Goal: Task Accomplishment & Management: Use online tool/utility

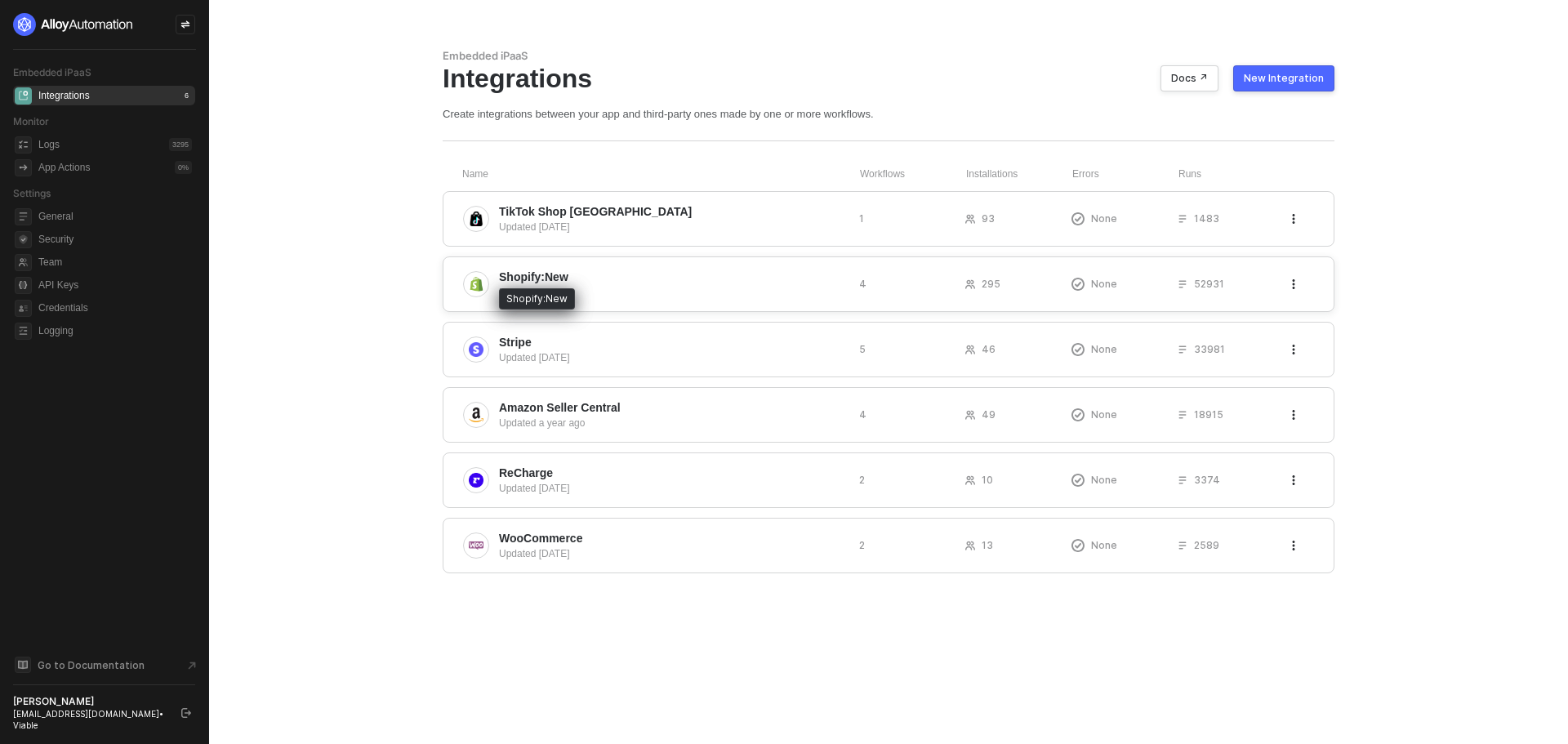
click at [536, 280] on span "Shopify:New" at bounding box center [534, 276] width 70 height 16
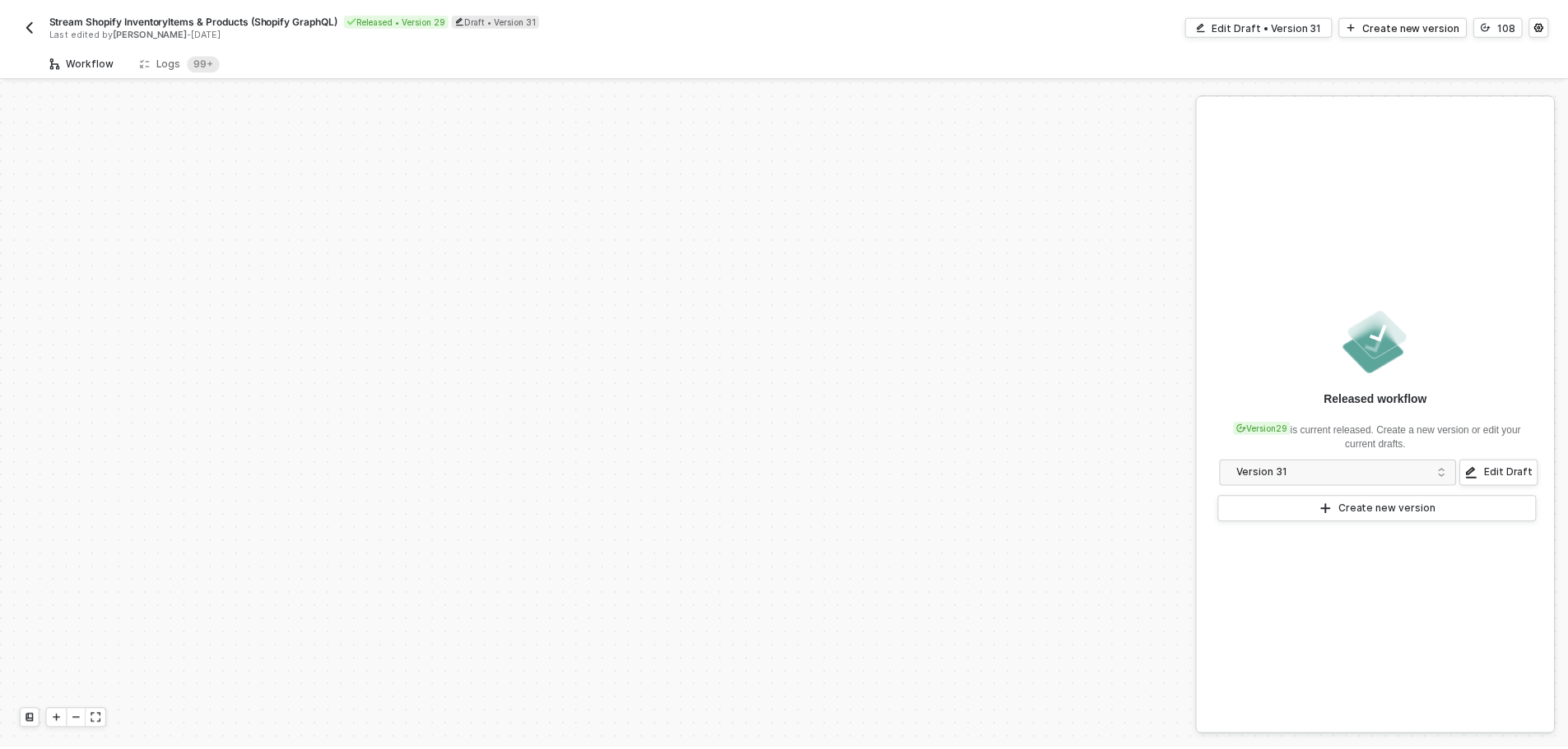
scroll to position [599, 0]
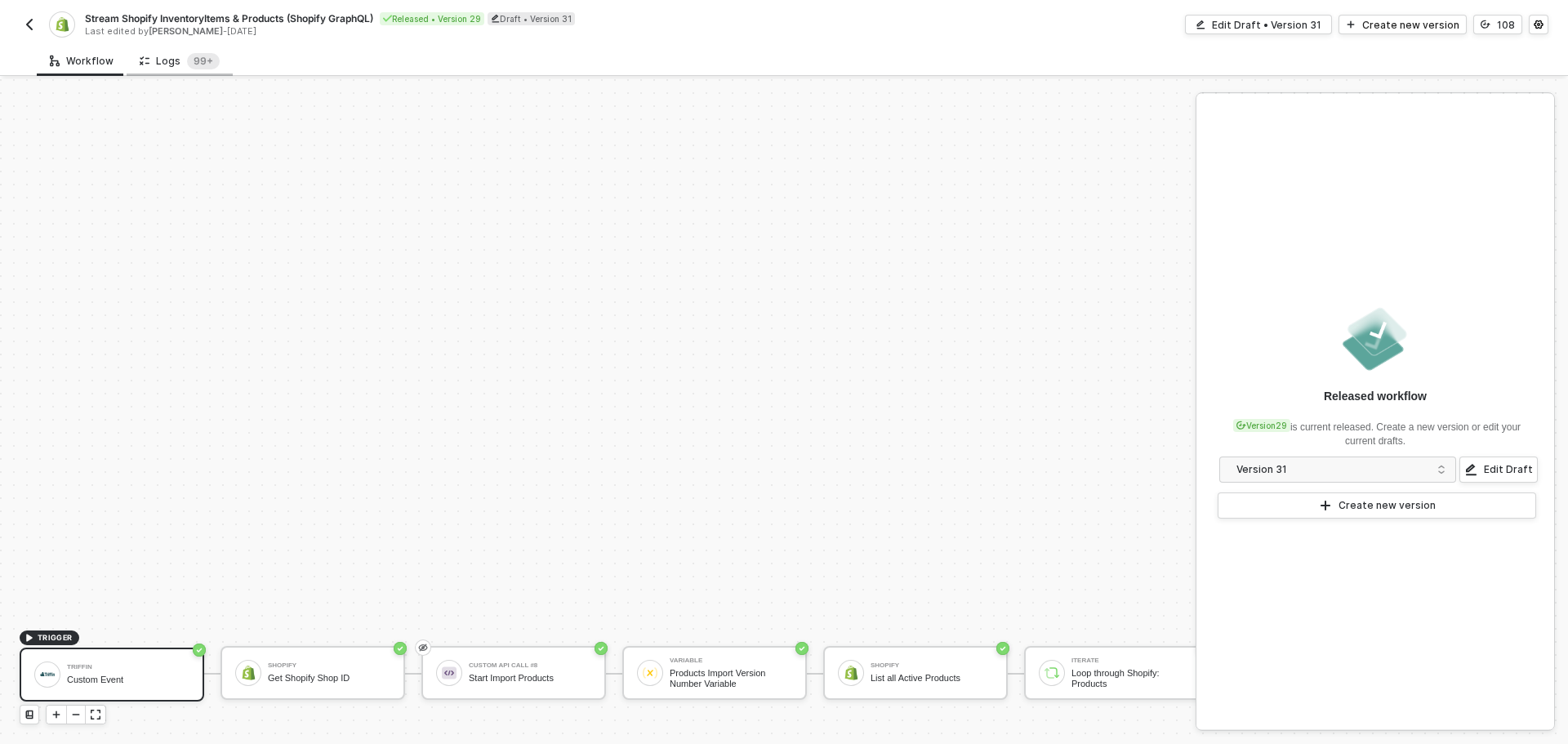
click at [159, 60] on div "Logs 99+" at bounding box center [179, 61] width 80 height 16
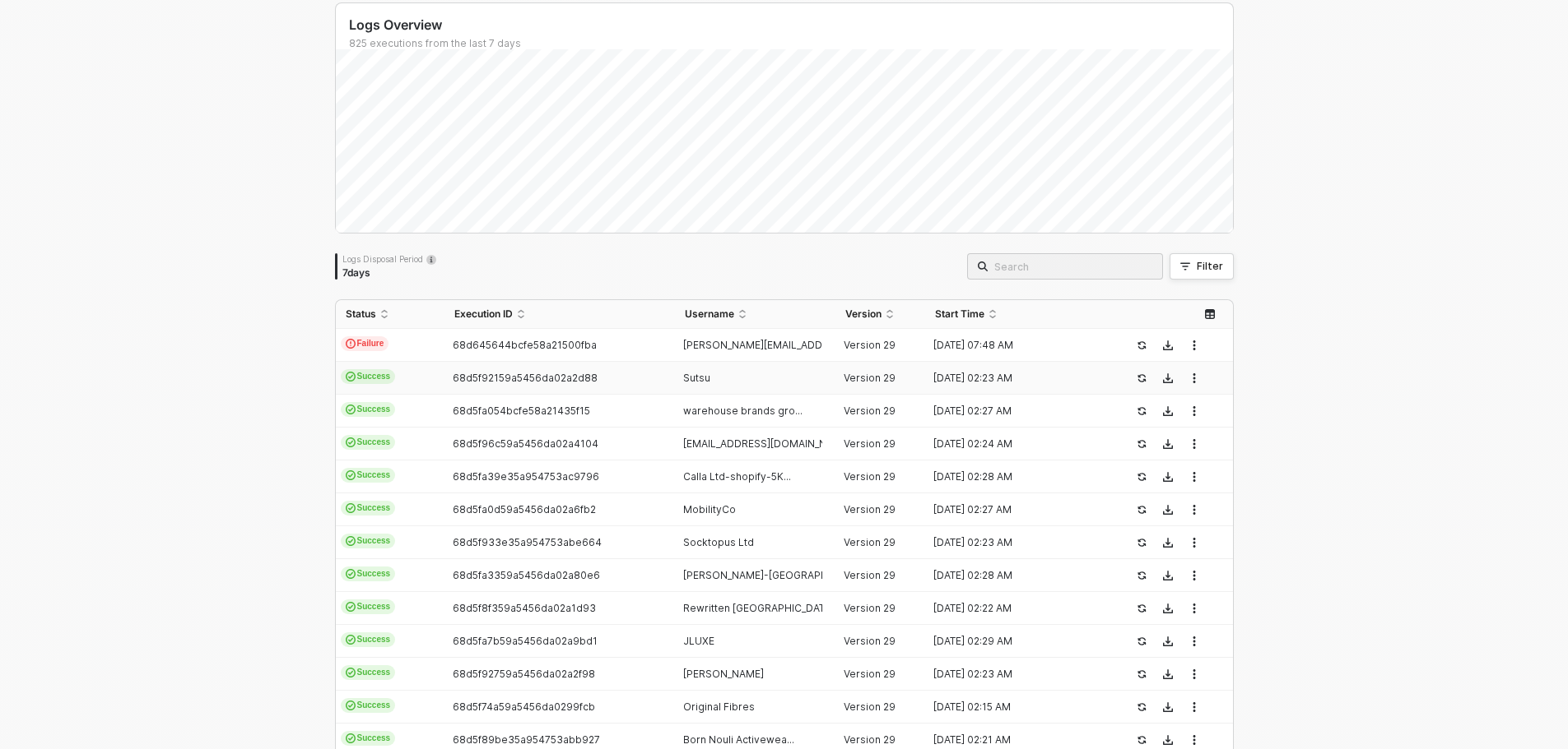
scroll to position [247, 0]
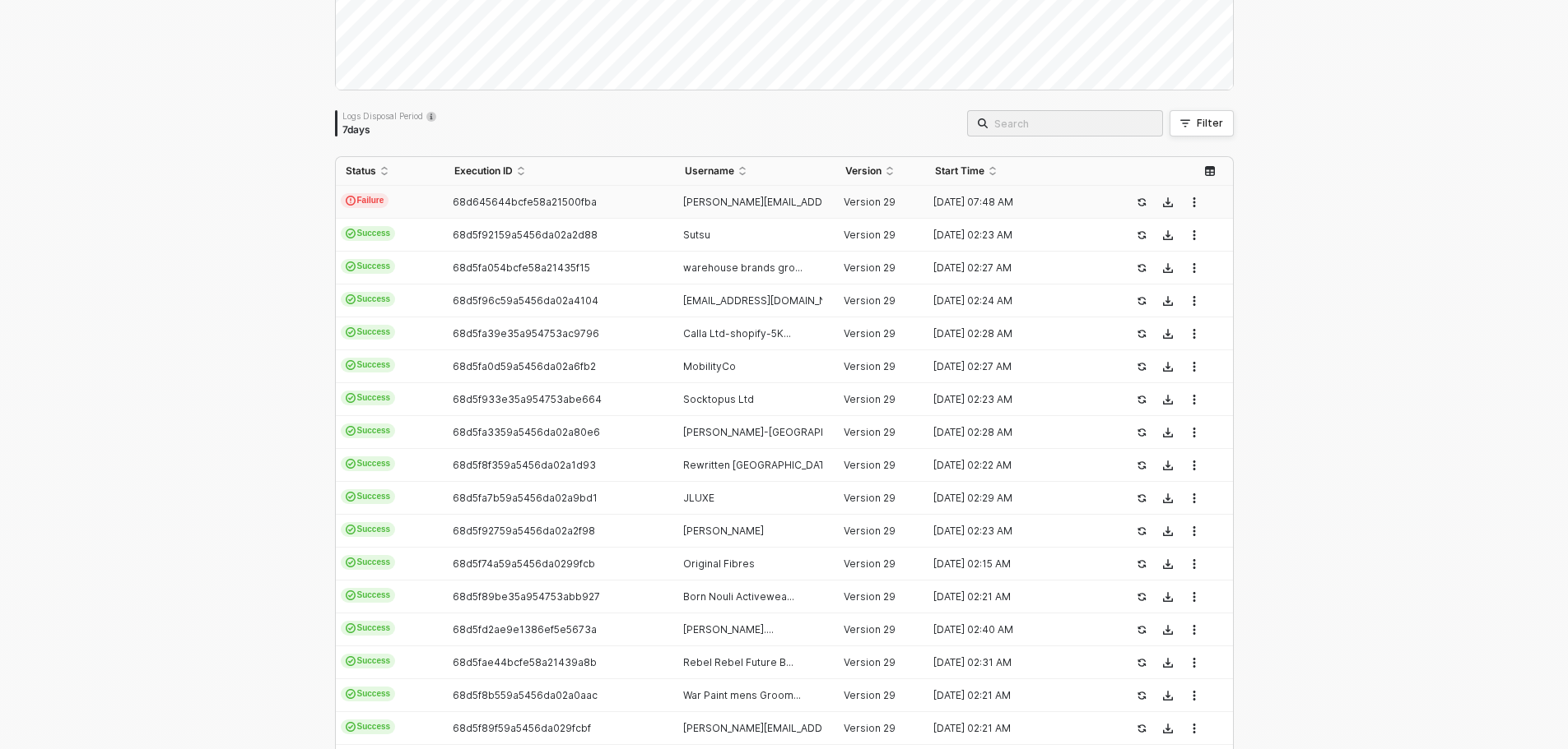
click at [613, 203] on div "68d645644bcfe58a21500fba" at bounding box center [552, 202] width 218 height 13
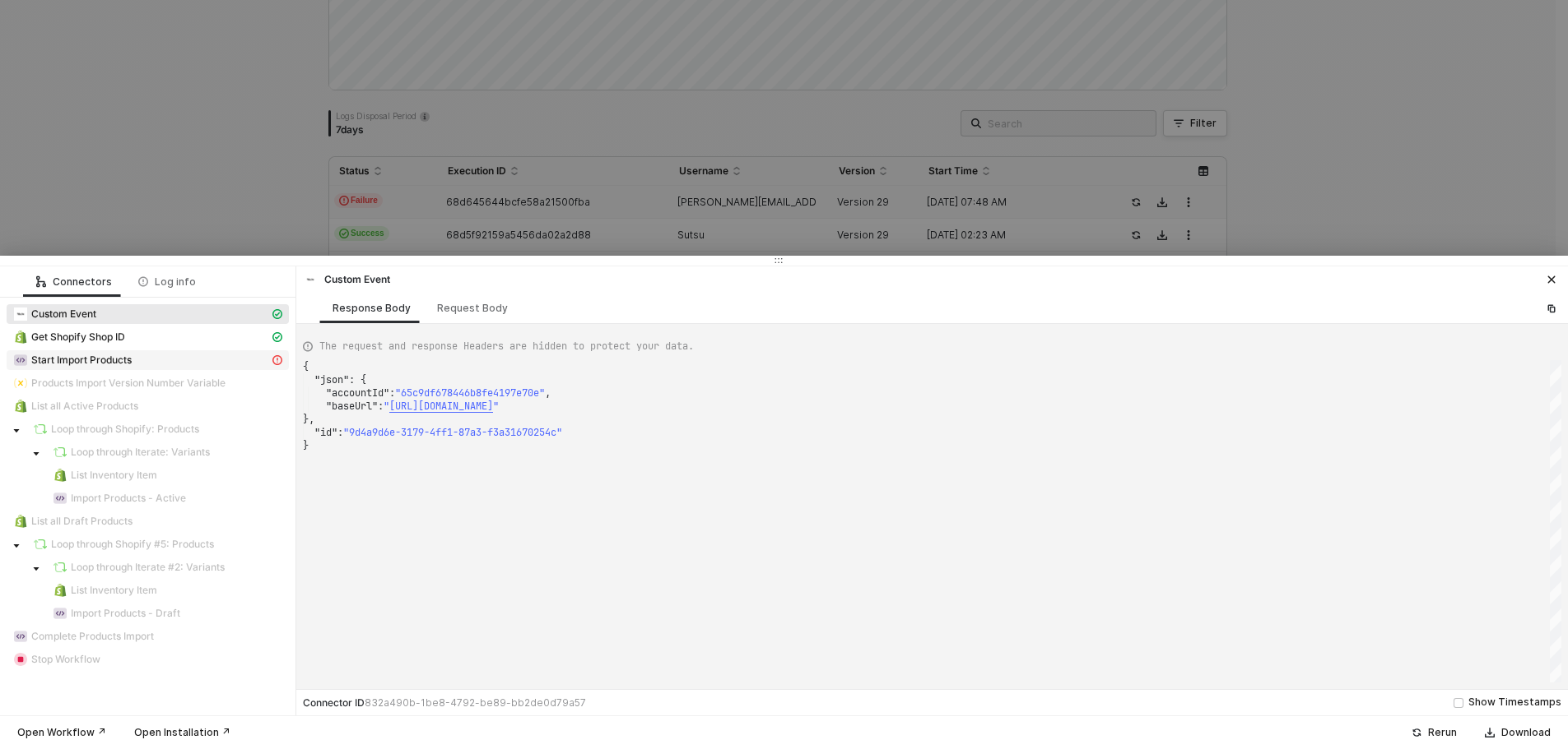
click at [174, 360] on div "Start Import Products" at bounding box center [141, 360] width 256 height 15
type textarea "{ "statusCode": 418, "message": "Error : {\"message\":\"socket hang up\",\"name…"
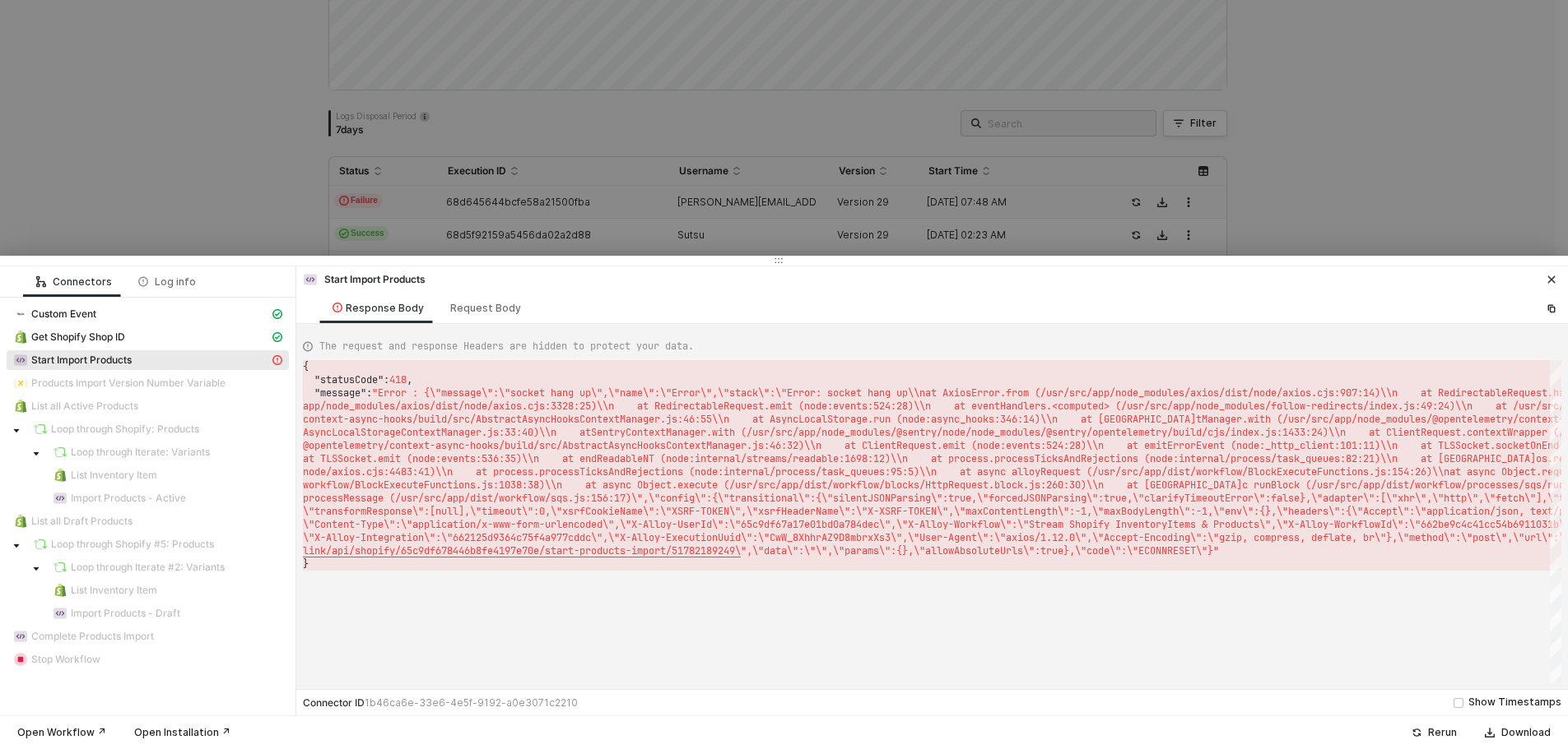
click at [1558, 276] on button "button" at bounding box center [1551, 280] width 20 height 20
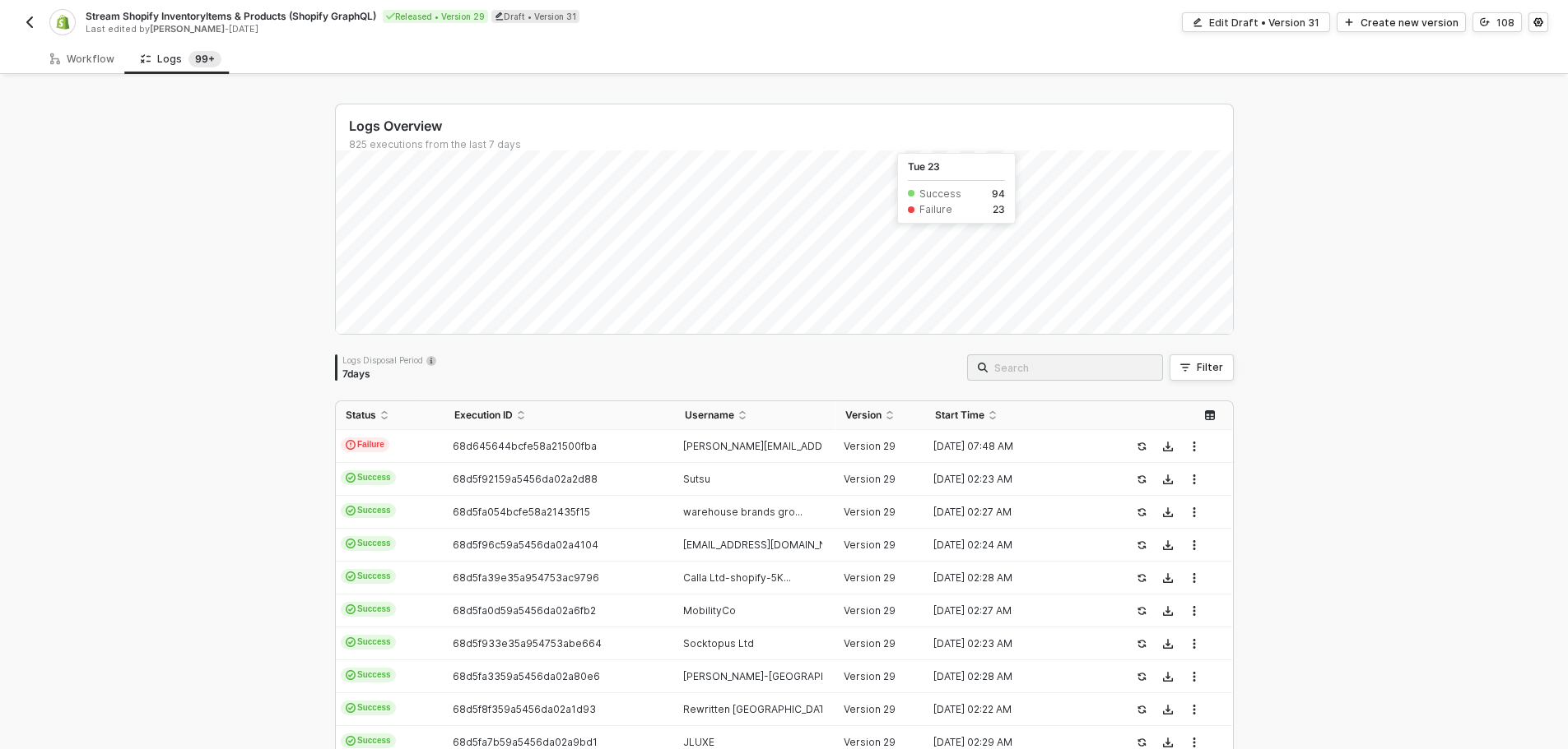
scroll to position [0, 0]
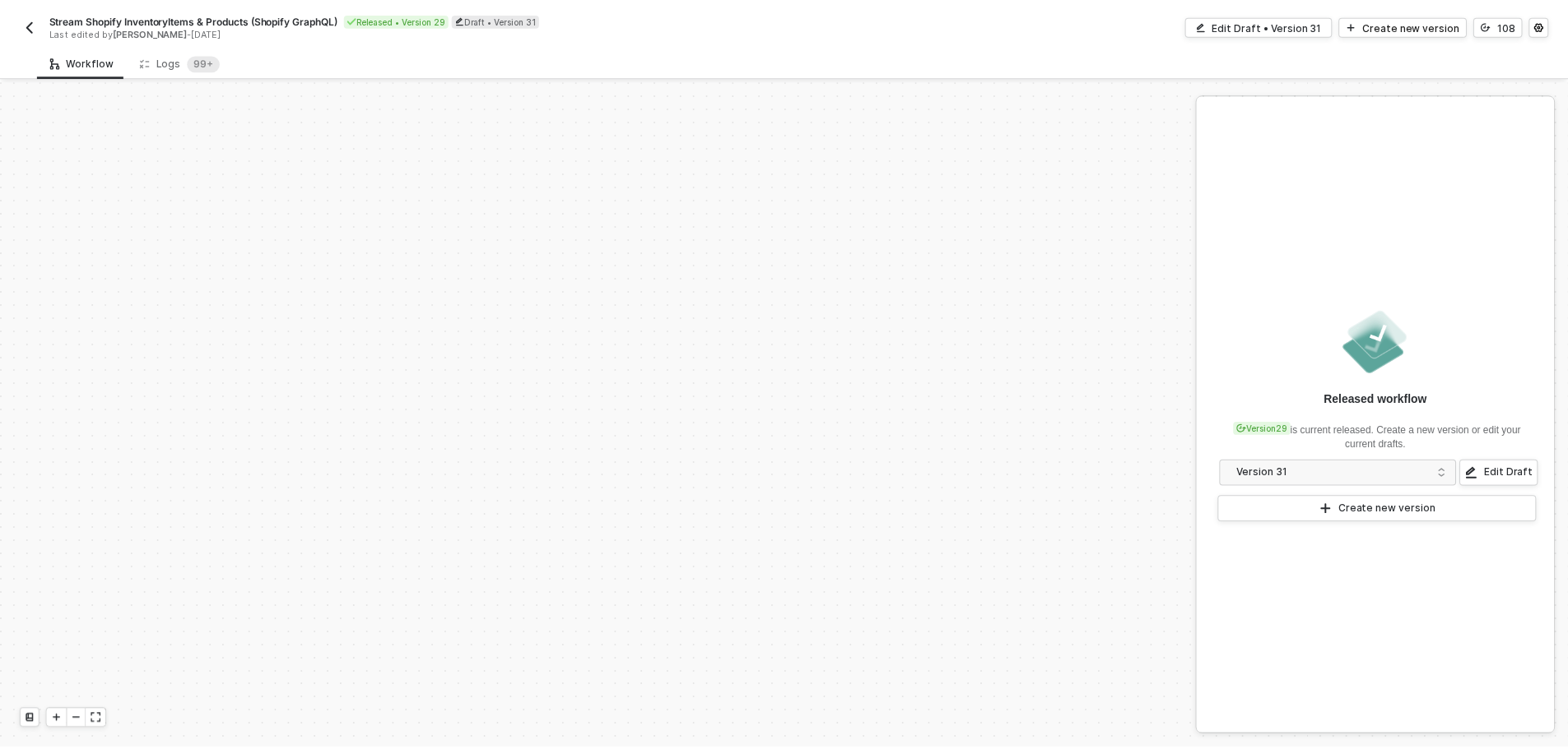
scroll to position [599, 0]
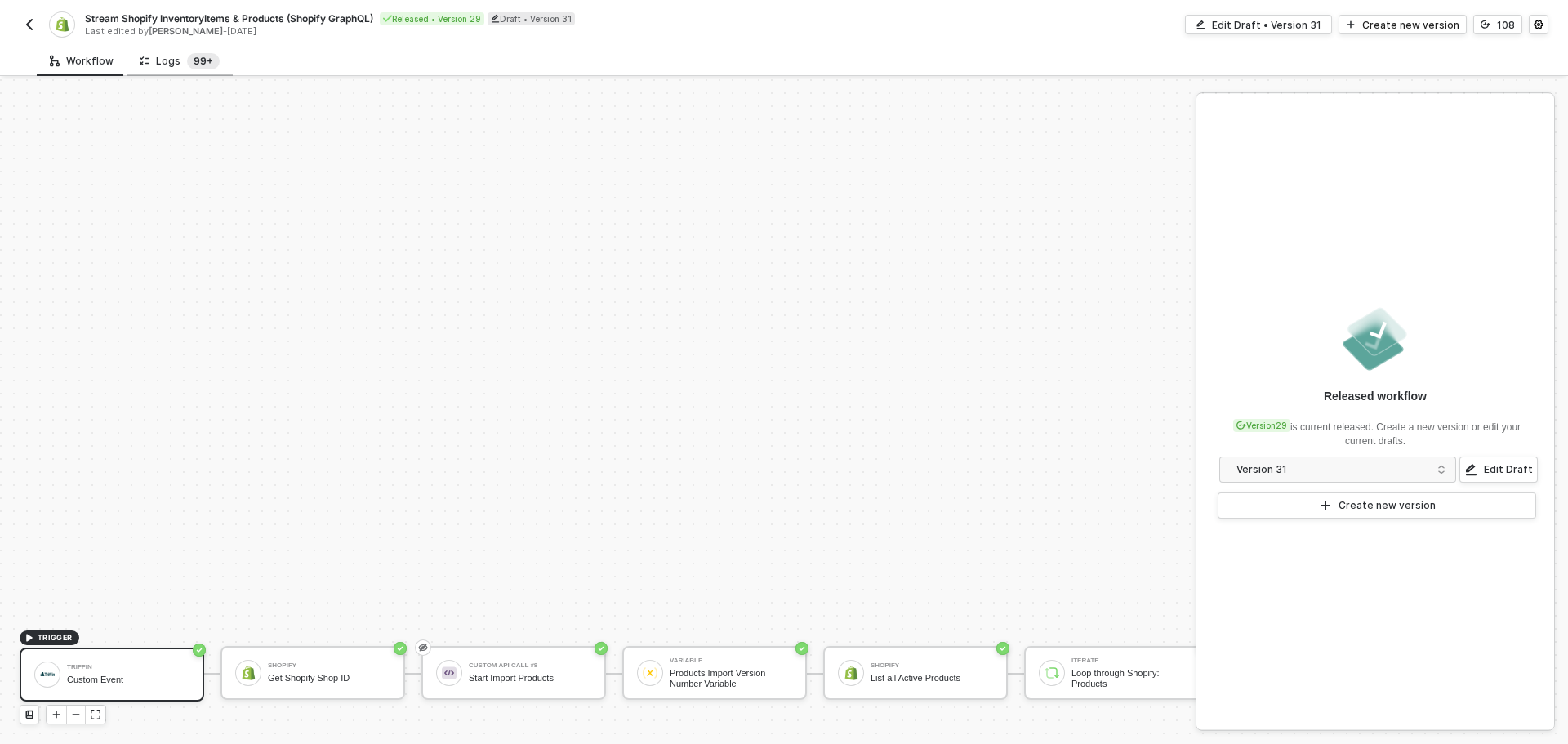
click at [195, 53] on sup "99+" at bounding box center [203, 61] width 33 height 16
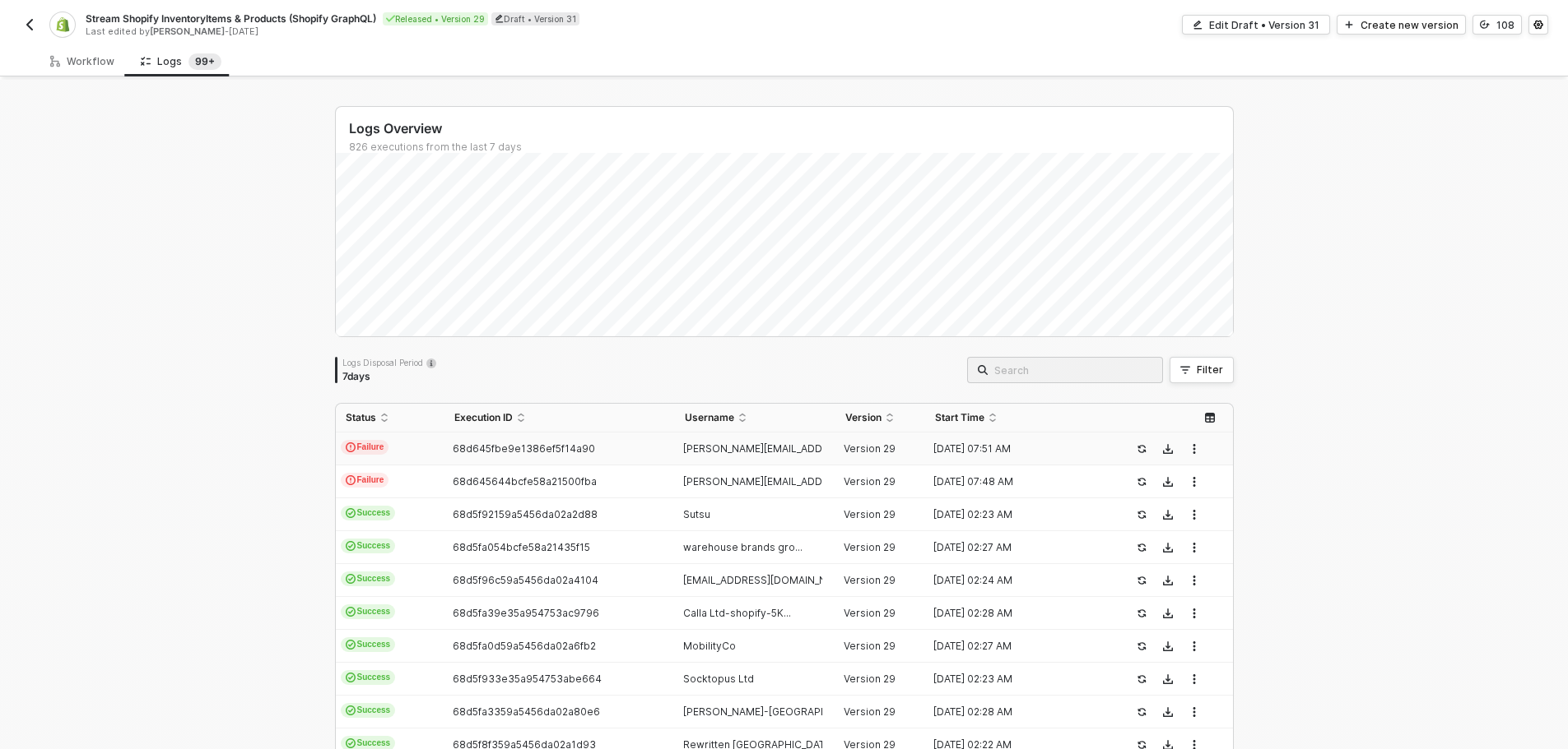
click at [623, 450] on div "68d645fbe9e1386ef5f14a90" at bounding box center [552, 449] width 218 height 13
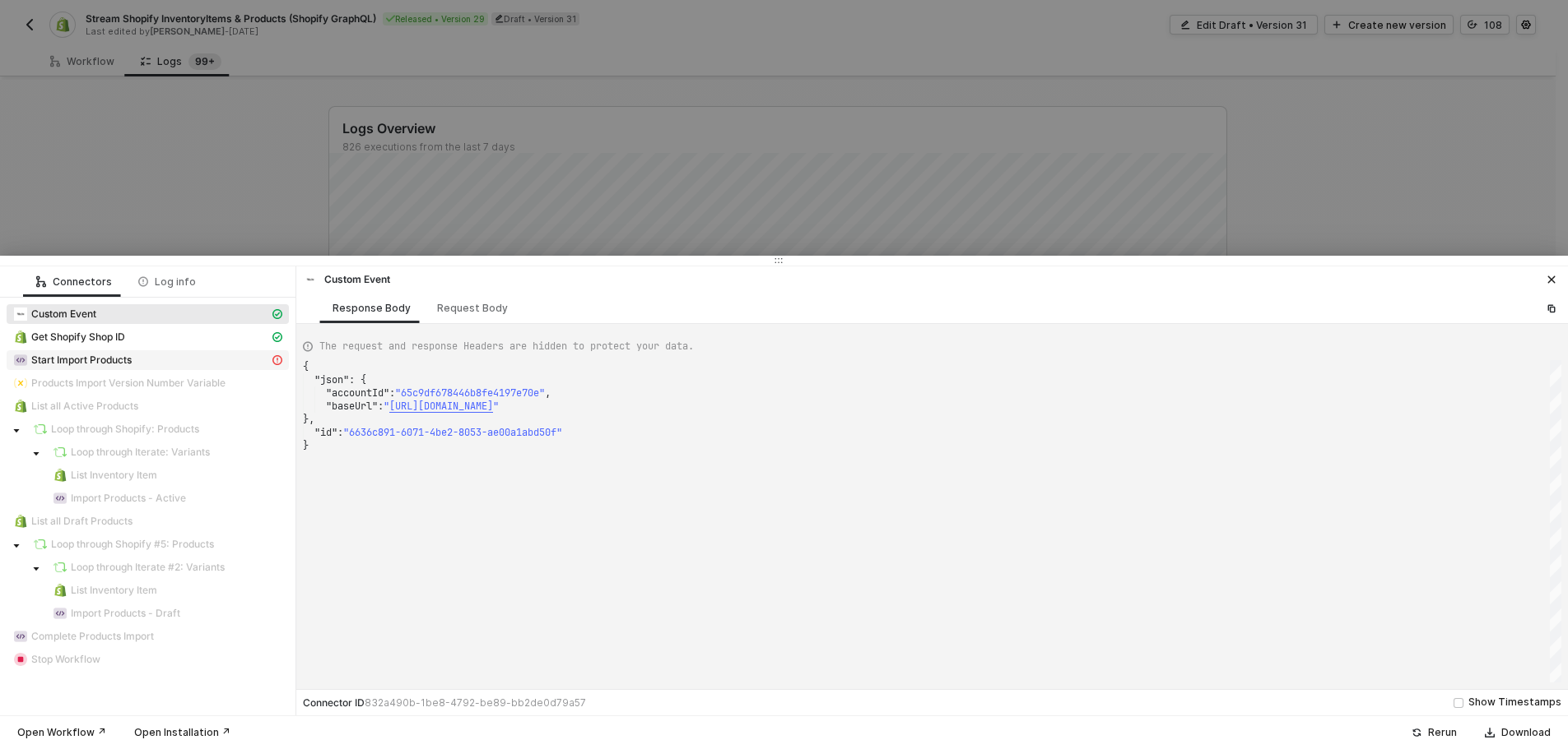
click at [188, 360] on div "Start Import Products" at bounding box center [141, 360] width 256 height 15
type textarea "{ "statusCode": 418, "message": "Error : {\"message\":\"socket hang up\",\"name…"
